Goal: Information Seeking & Learning: Learn about a topic

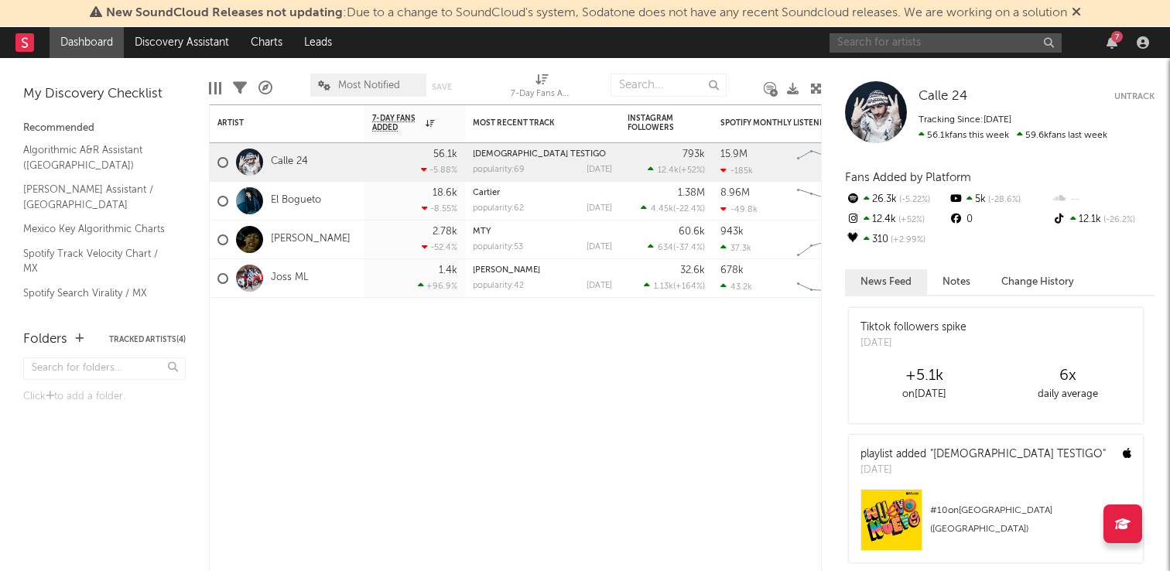
click at [927, 39] on input "text" at bounding box center [945, 42] width 232 height 19
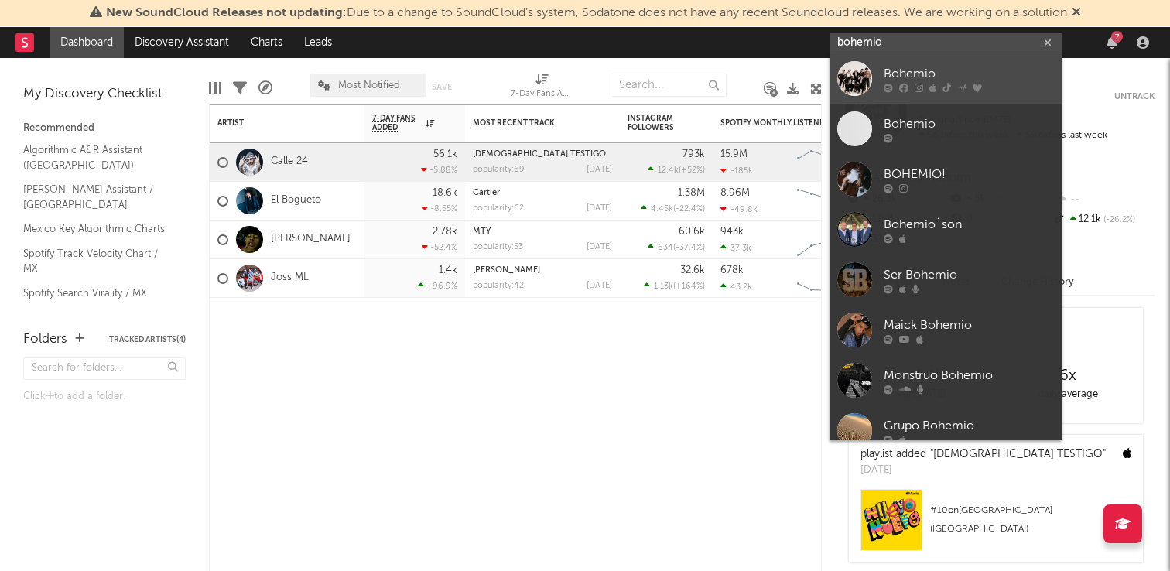
type input "bohemio"
click at [927, 83] on div at bounding box center [969, 87] width 170 height 9
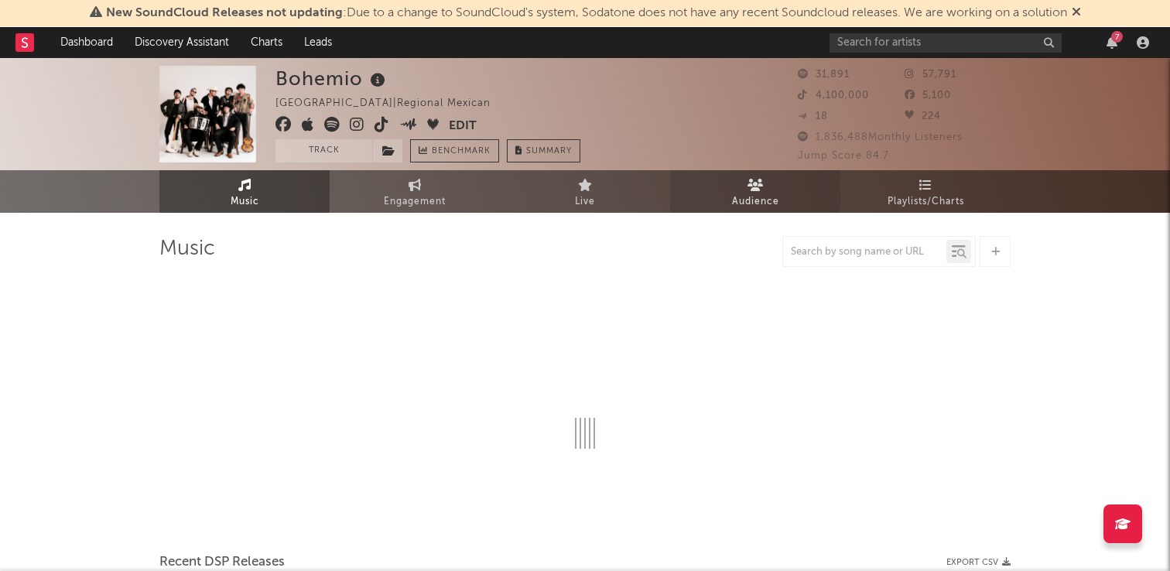
select select "6m"
